Goal: Information Seeking & Learning: Learn about a topic

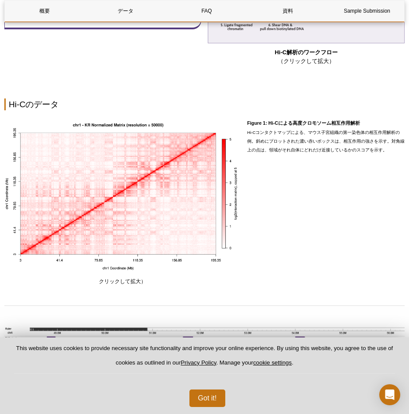
scroll to position [525, 0]
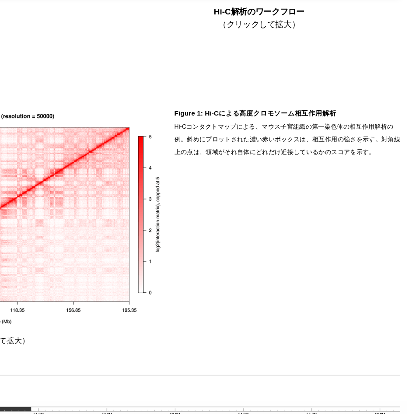
click at [295, 157] on div "Figure 1: Hi-Cによる高度クロモソーム相互作用解析 Hi-Cコンタクトマップによる、マウス子宮組織の第一染色体の相互作用解析の例。斜めにプロットさ…" at bounding box center [325, 184] width 157 height 169
click at [293, 159] on div "Figure 1: Hi-Cによる高度クロモソーム相互作用解析 Hi-Cコンタクトマップによる、マウス子宮組織の第一染色体の相互作用解析の例。斜めにプロットさ…" at bounding box center [325, 184] width 157 height 169
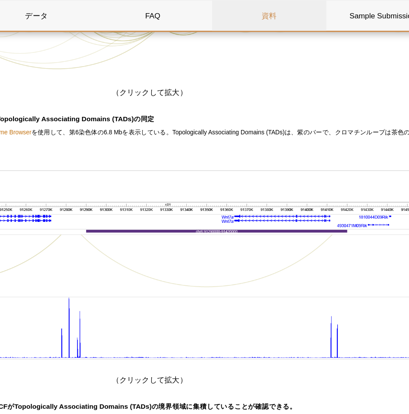
scroll to position [827, 0]
